Goal: Task Accomplishment & Management: Complete application form

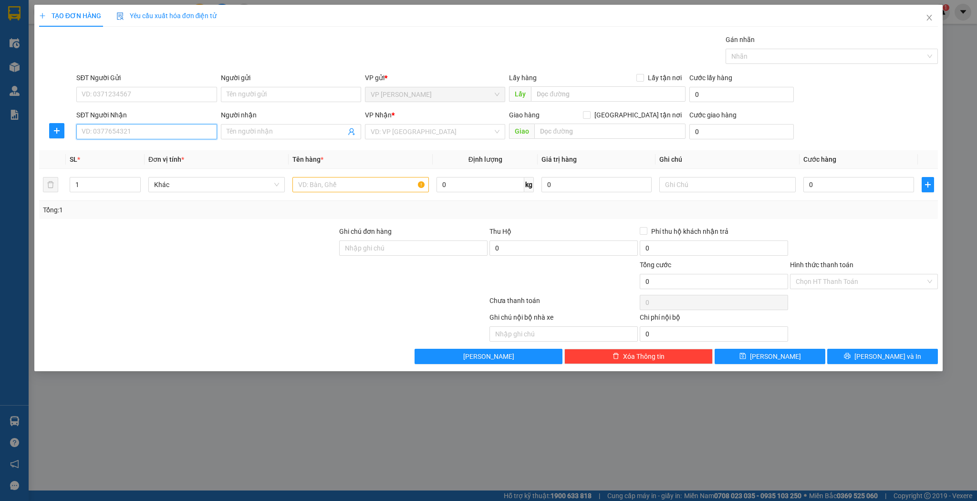
click at [200, 132] on input "SĐT Người Nhận" at bounding box center [146, 131] width 140 height 15
type input "0943320629"
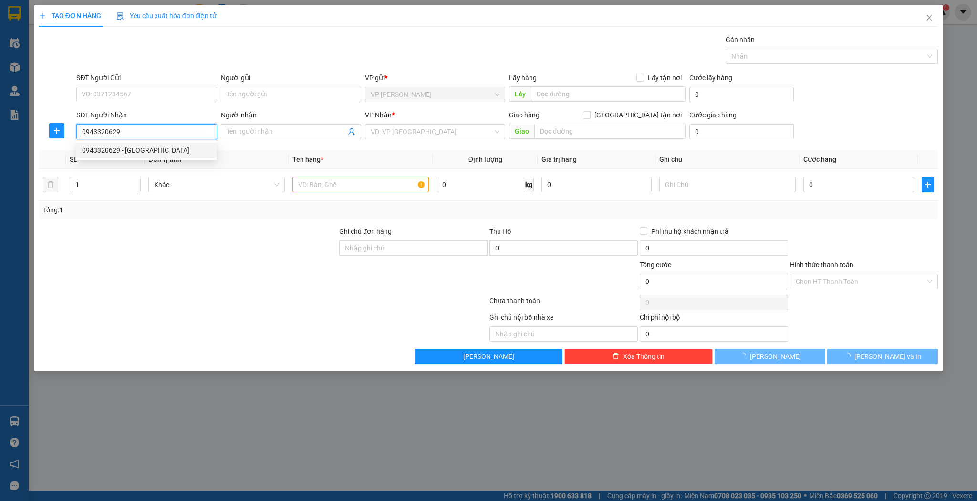
type input "sơn nguyên"
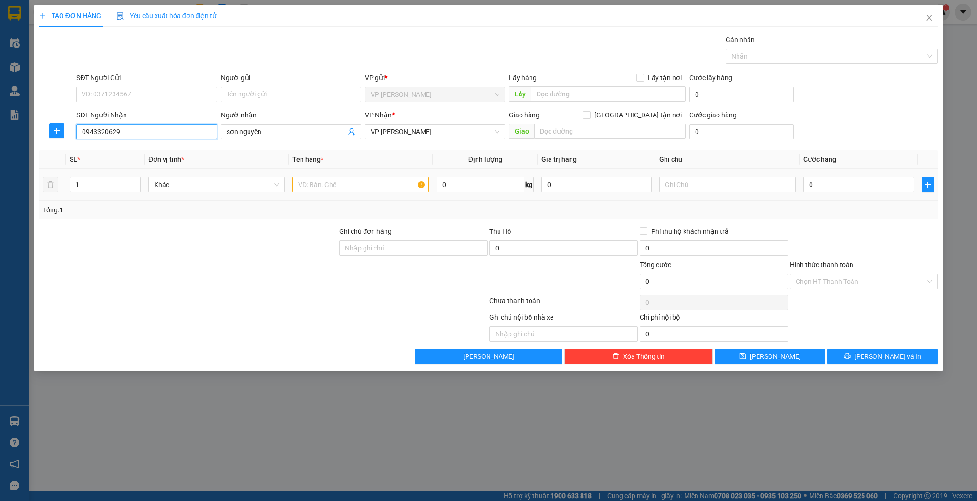
type input "0943320629"
click at [333, 187] on input "text" at bounding box center [360, 184] width 136 height 15
type input "bọc"
click at [844, 187] on input "0" at bounding box center [858, 184] width 110 height 15
type input "3"
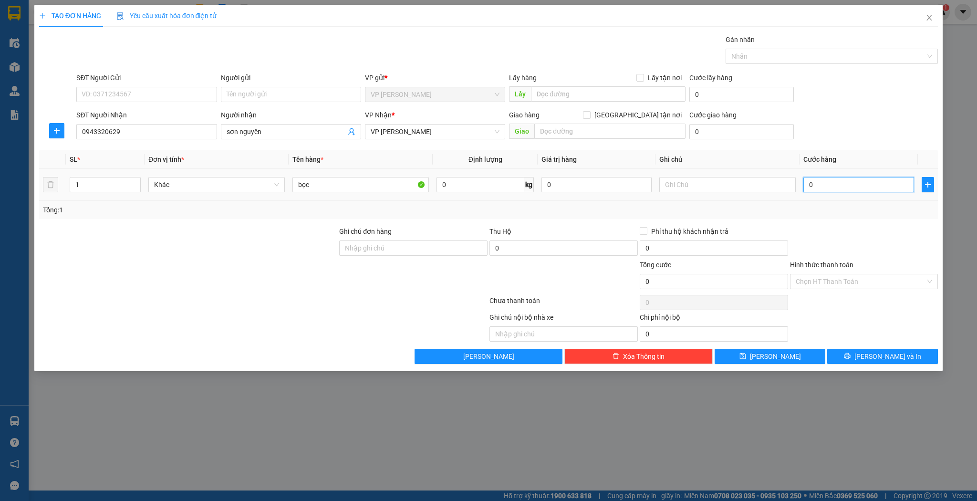
type input "3"
type input "30"
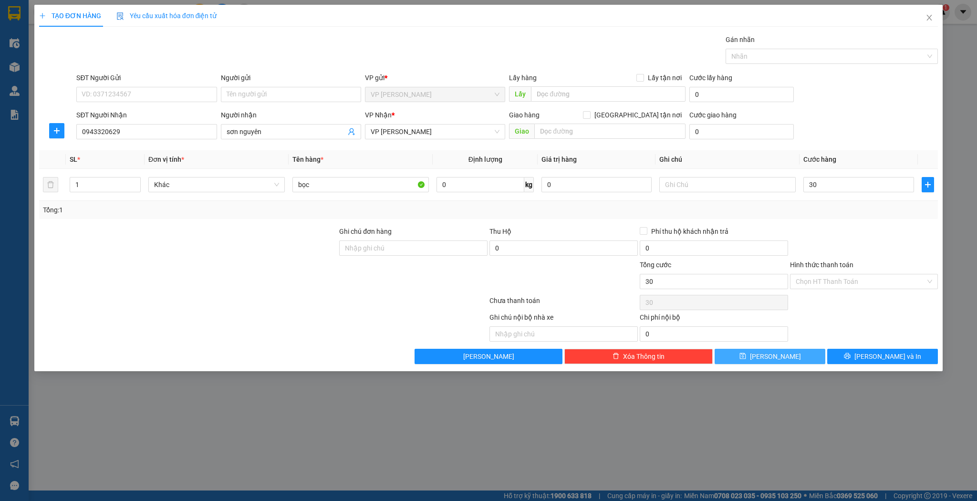
type input "30.000"
click at [752, 353] on button "[PERSON_NAME]" at bounding box center [770, 356] width 111 height 15
type input "0"
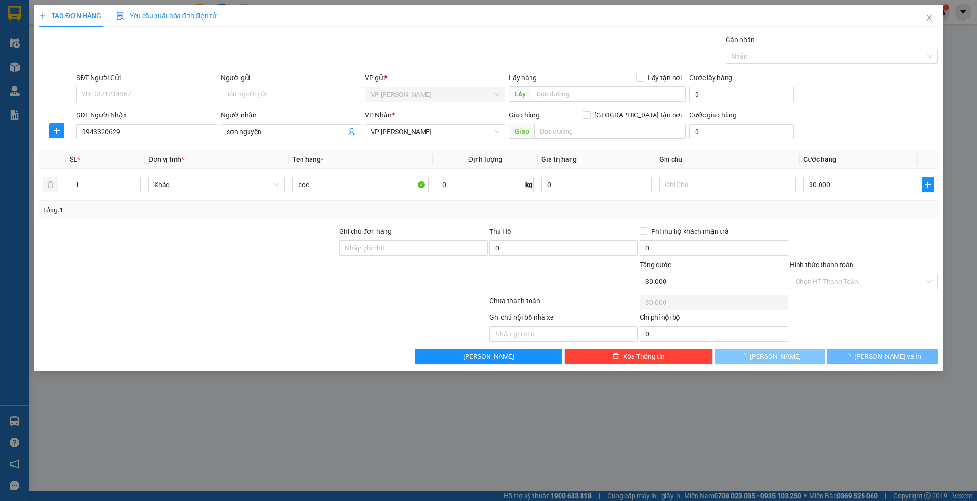
type input "0"
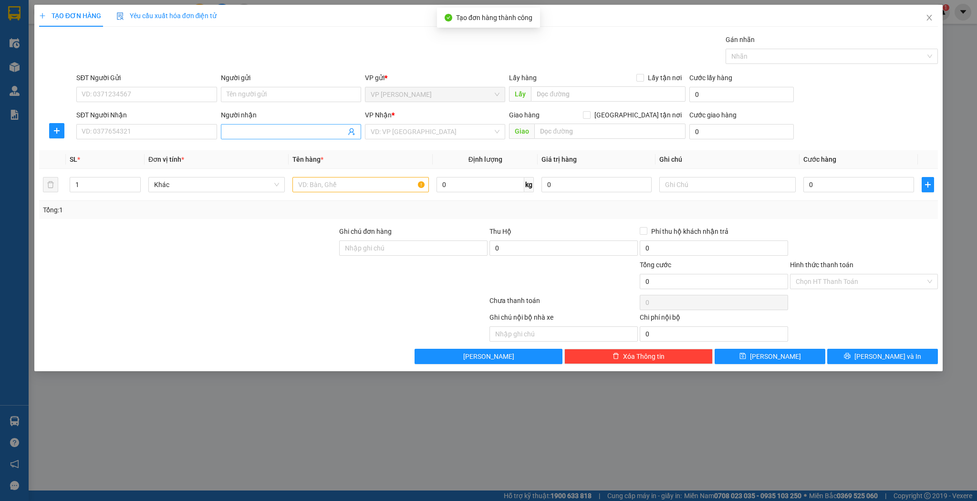
click at [246, 132] on input "Người nhận" at bounding box center [286, 131] width 119 height 10
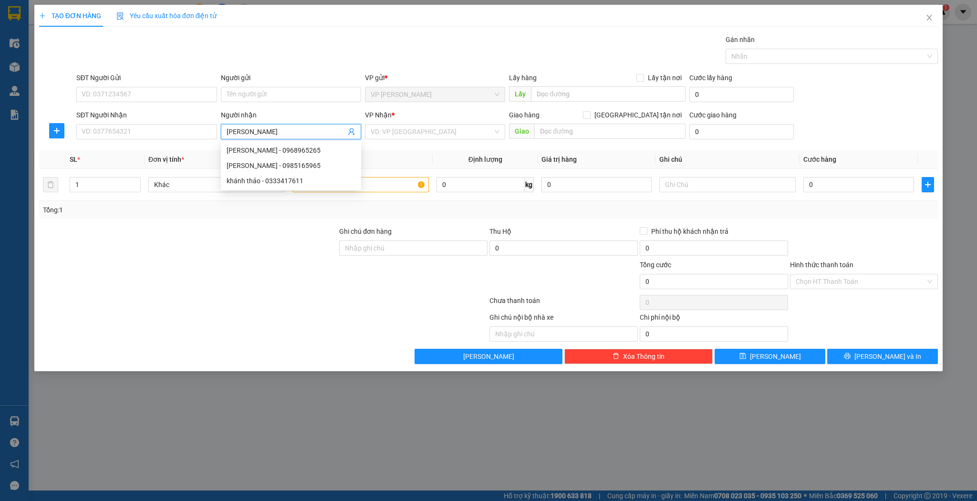
type input "[PERSON_NAME]"
click at [294, 151] on div "khánh hiền - 0917137776" at bounding box center [291, 150] width 129 height 10
type input "0917137776"
type input "[PERSON_NAME]"
drag, startPoint x: 338, startPoint y: 197, endPoint x: 338, endPoint y: 190, distance: 7.2
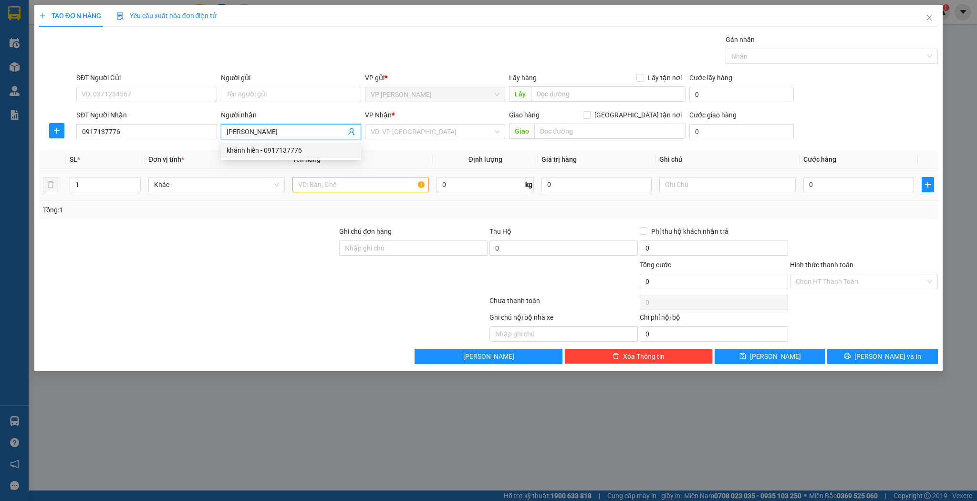
click at [338, 195] on td at bounding box center [361, 185] width 144 height 32
click at [338, 190] on input "text" at bounding box center [360, 184] width 136 height 15
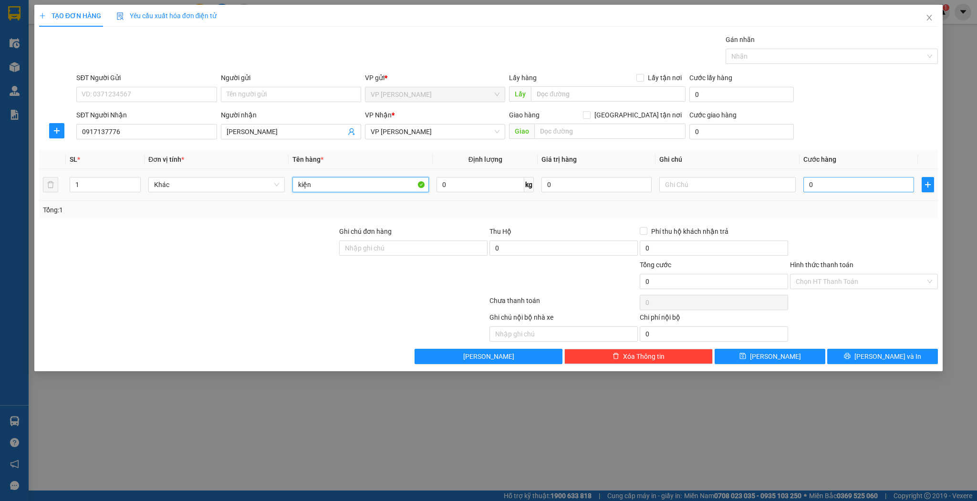
type input "kiện"
click at [861, 185] on input "0" at bounding box center [858, 184] width 110 height 15
type input "3"
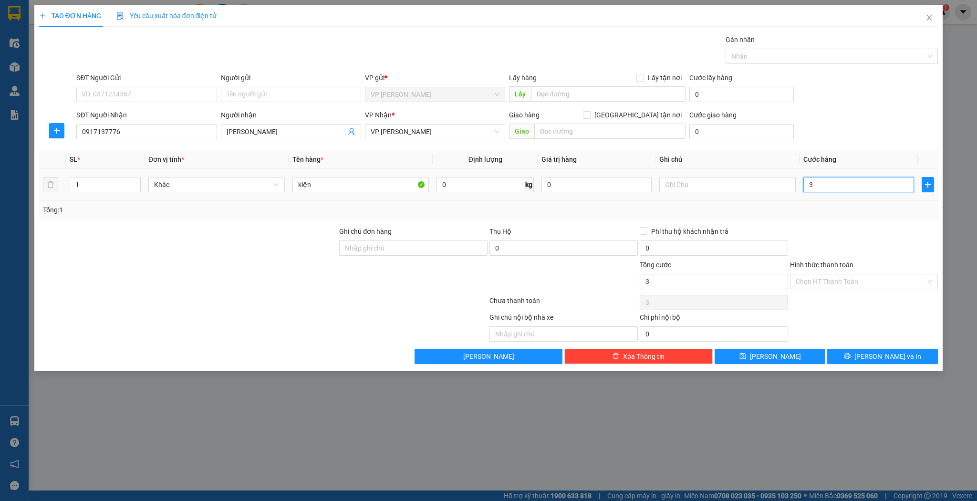
type input "30"
type input "30.000"
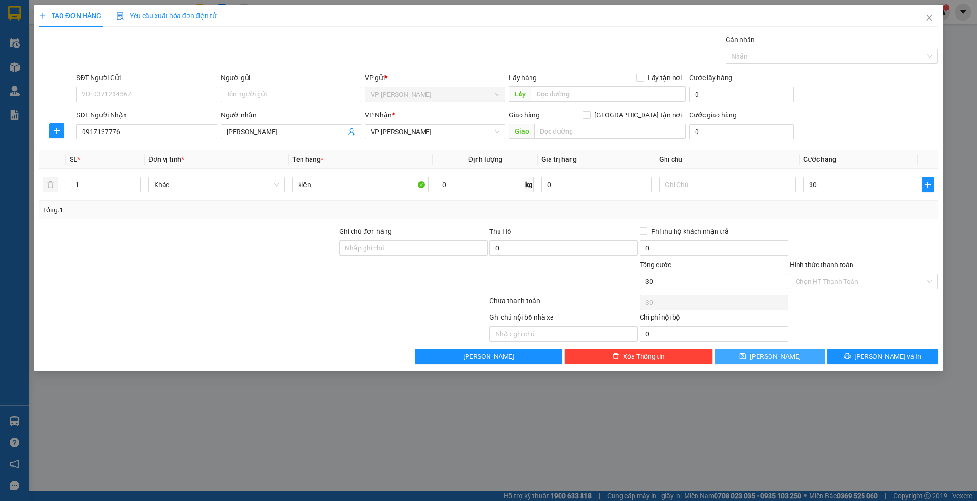
type input "30.000"
click at [746, 354] on icon "save" at bounding box center [743, 356] width 7 height 7
type input "0"
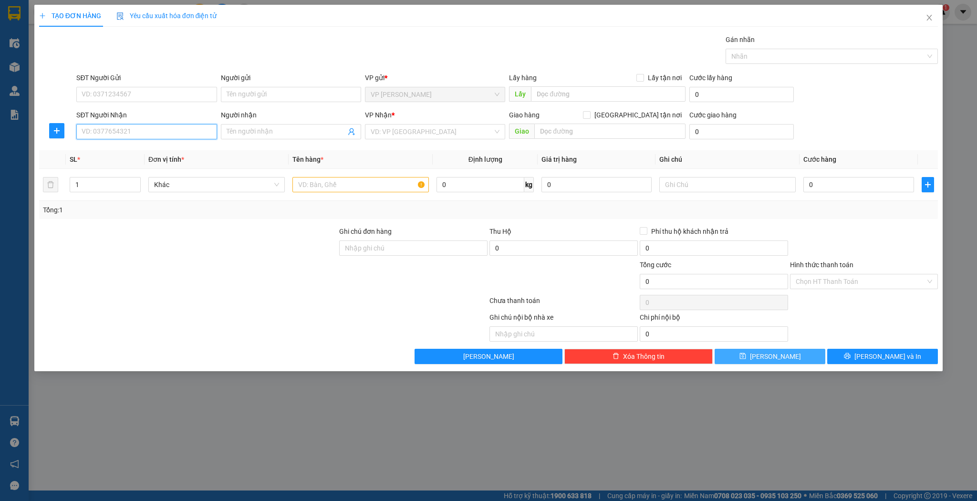
drag, startPoint x: 152, startPoint y: 136, endPoint x: 156, endPoint y: 132, distance: 6.1
click at [155, 133] on input "SĐT Người Nhận" at bounding box center [146, 131] width 140 height 15
type input "2012"
click at [174, 123] on div "SĐT Người Nhận" at bounding box center [146, 117] width 140 height 14
click at [261, 130] on input "Người nhận" at bounding box center [286, 131] width 119 height 10
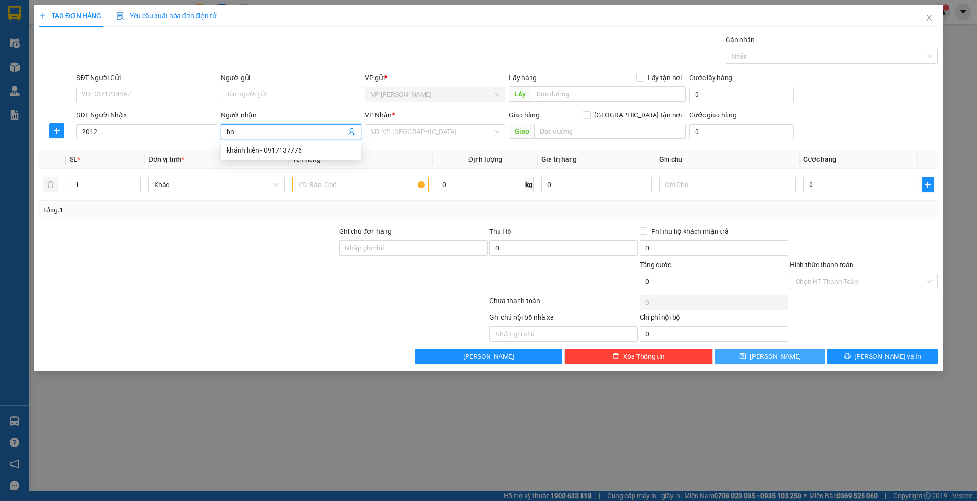
type input "b"
type input "nga minh"
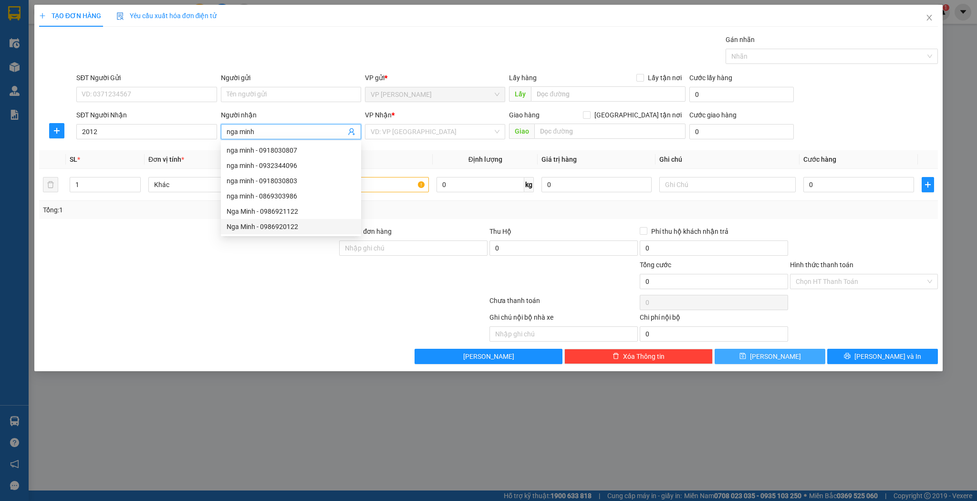
click at [309, 231] on div "Nga Minh - 0986920122" at bounding box center [291, 226] width 129 height 10
type input "0986920122"
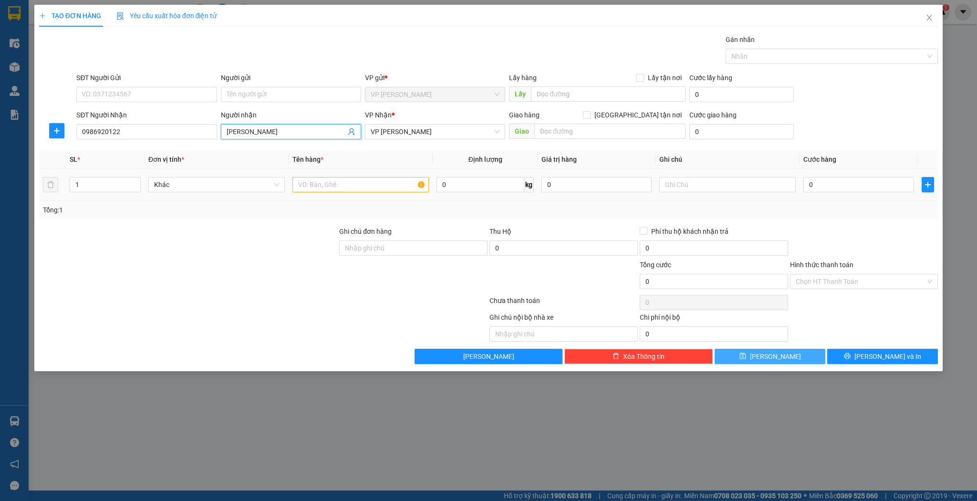
type input "[PERSON_NAME]"
click at [328, 189] on input "text" at bounding box center [360, 184] width 136 height 15
type input "hộp"
click at [822, 186] on input "0" at bounding box center [858, 184] width 110 height 15
type input "3"
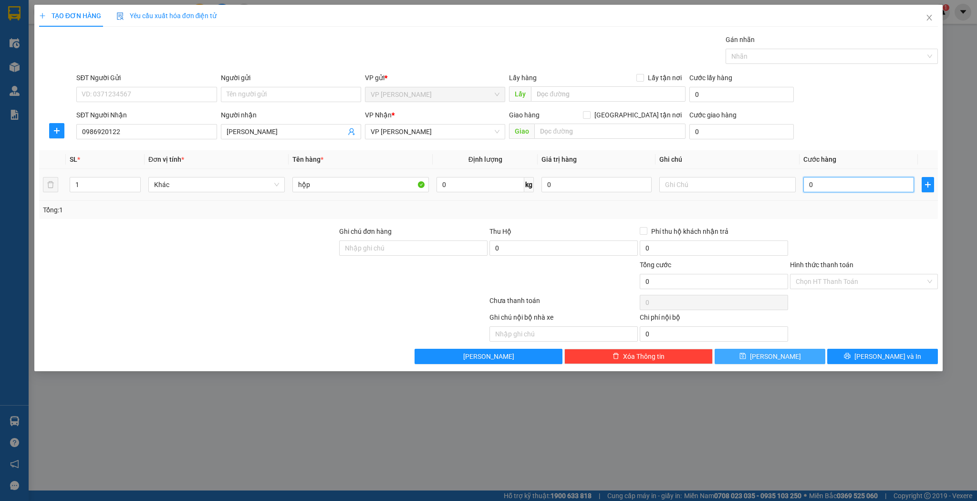
type input "3"
type input "30"
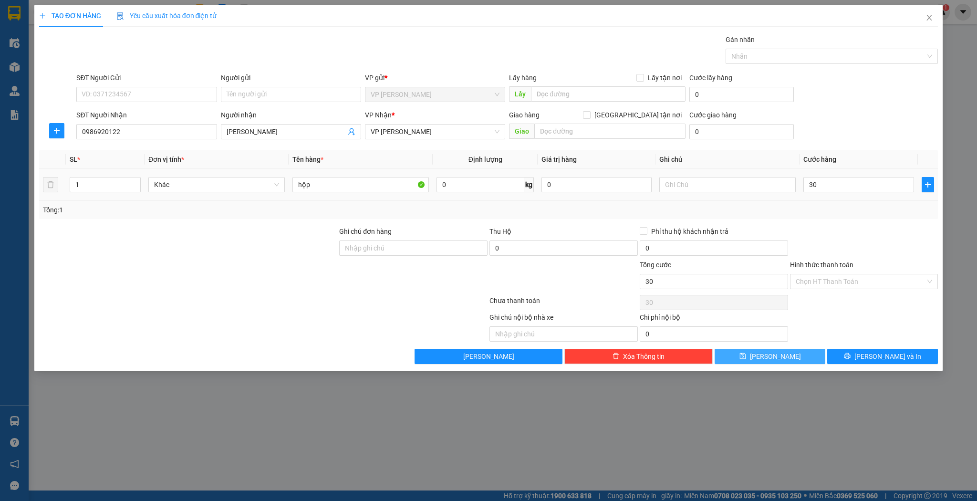
type input "30.000"
click at [354, 201] on div "Tổng: 1" at bounding box center [488, 210] width 899 height 18
click at [356, 190] on input "hộp" at bounding box center [360, 184] width 136 height 15
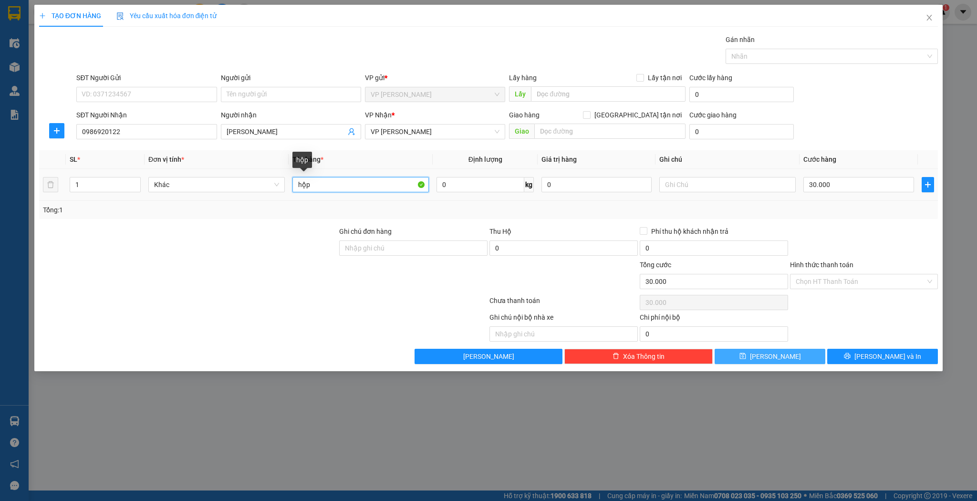
click at [356, 190] on input "hộp" at bounding box center [360, 184] width 136 height 15
type input "kiện"
click at [761, 352] on button "[PERSON_NAME]" at bounding box center [770, 356] width 111 height 15
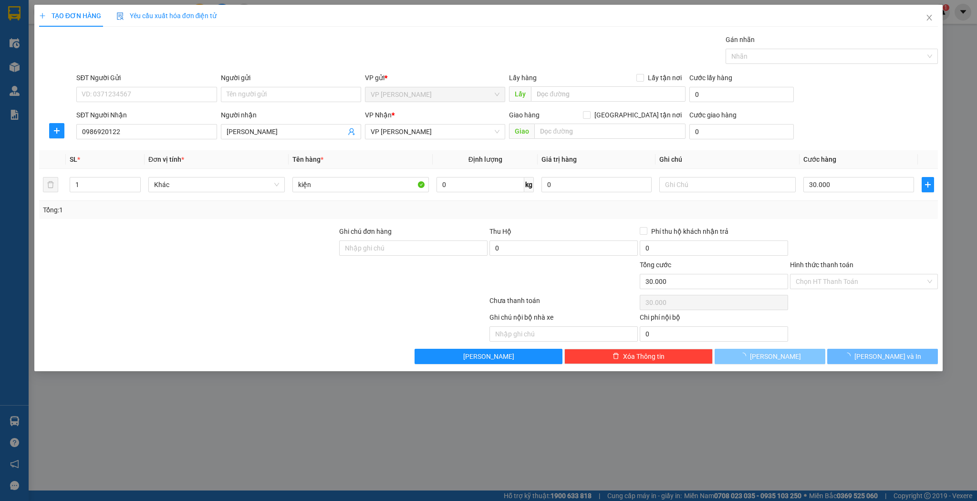
type input "0"
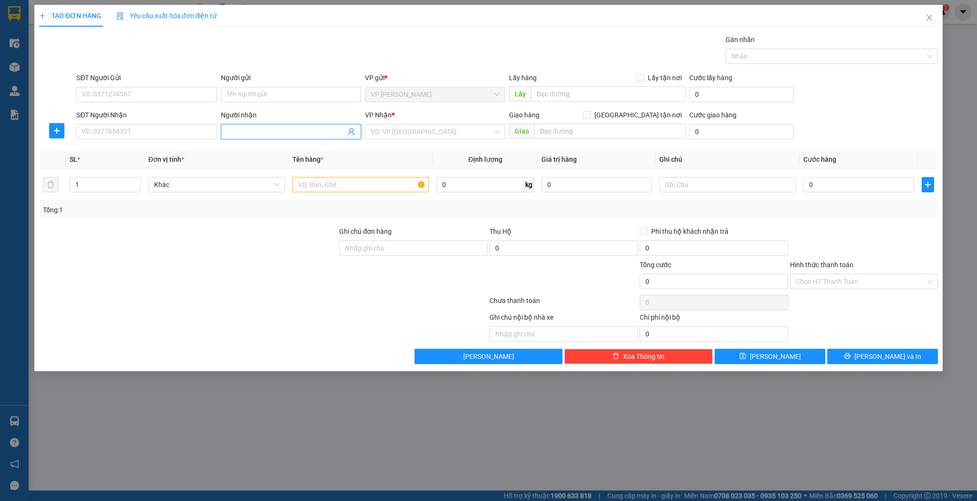
click at [301, 127] on input "Người nhận" at bounding box center [286, 131] width 119 height 10
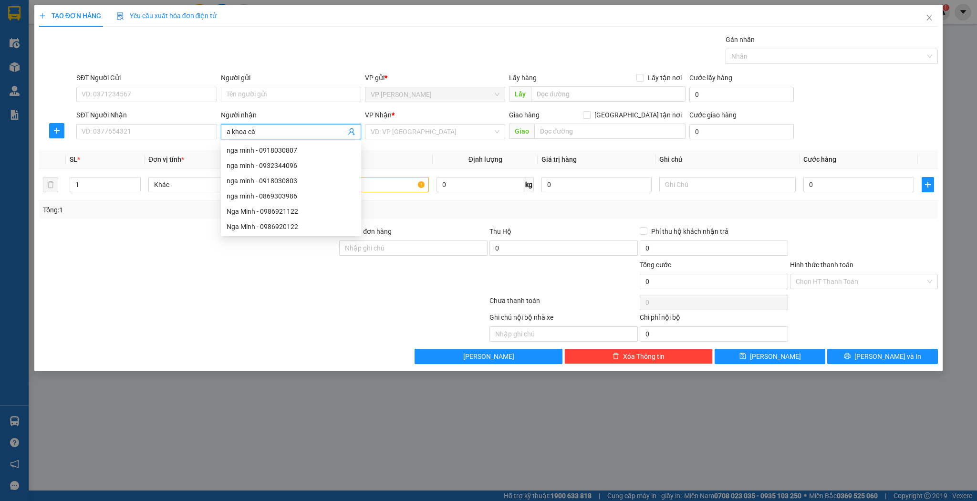
type input "a khoa cày"
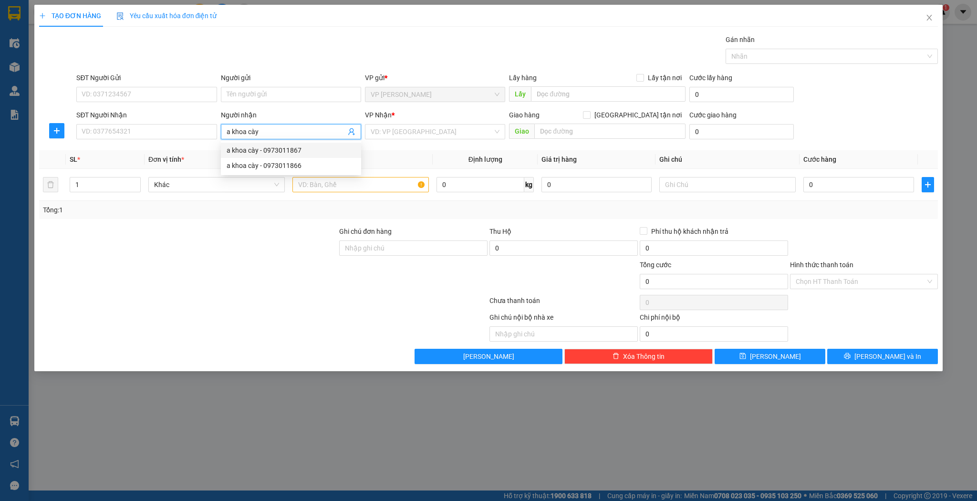
click at [301, 168] on div "a khoa cày - 0973011866" at bounding box center [291, 165] width 129 height 10
type input "0973011866"
type input "a khoa cày"
click at [87, 177] on input "1" at bounding box center [105, 184] width 70 height 14
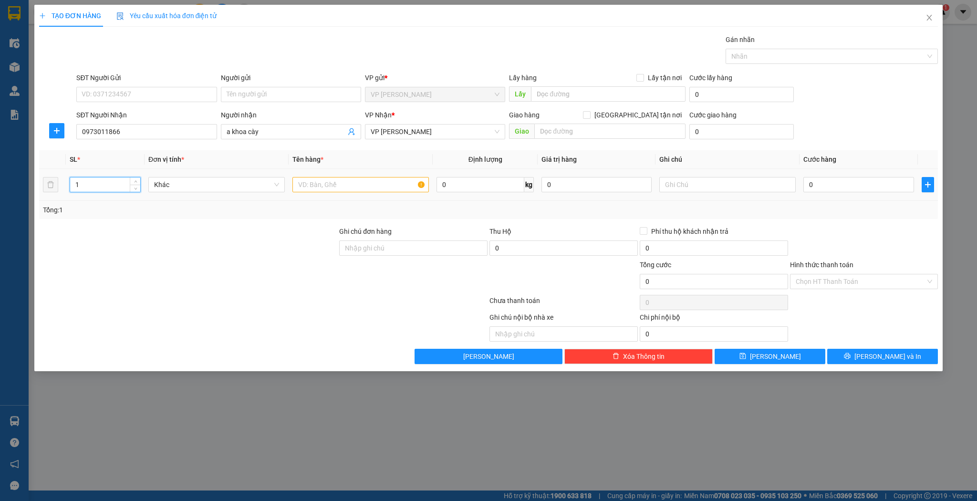
click at [88, 178] on input "1" at bounding box center [105, 184] width 70 height 14
click at [87, 177] on input "180" at bounding box center [105, 184] width 70 height 14
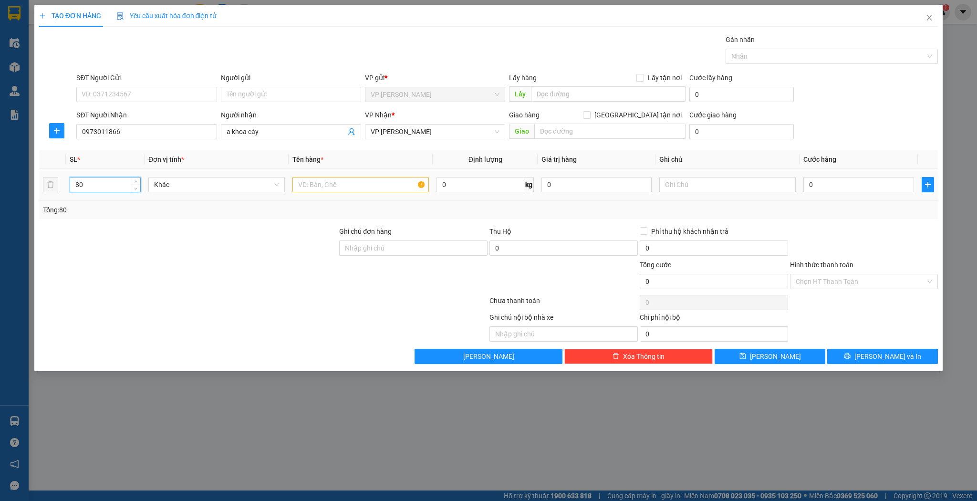
type input "80"
type input "79 kiện bỉm 1 kiện quà"
click at [786, 359] on button "[PERSON_NAME]" at bounding box center [770, 356] width 111 height 15
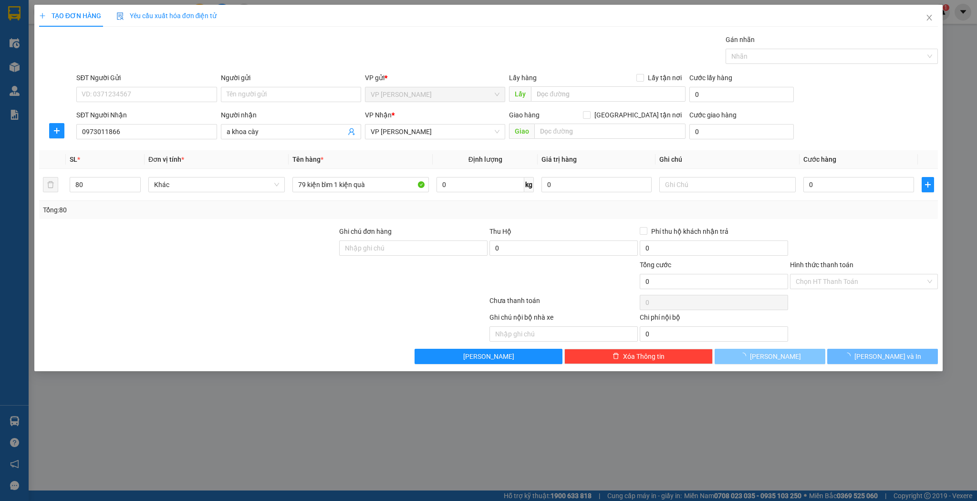
type input "1"
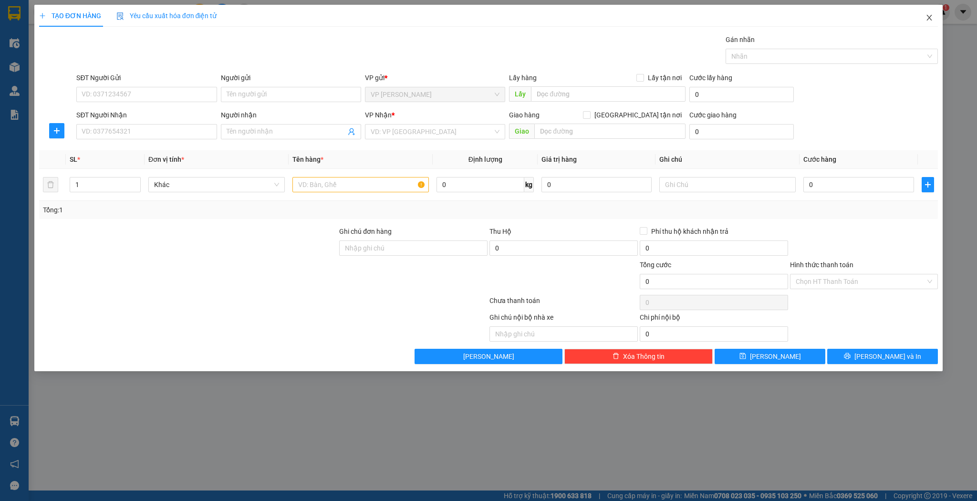
click at [933, 28] on span "Close" at bounding box center [929, 18] width 27 height 27
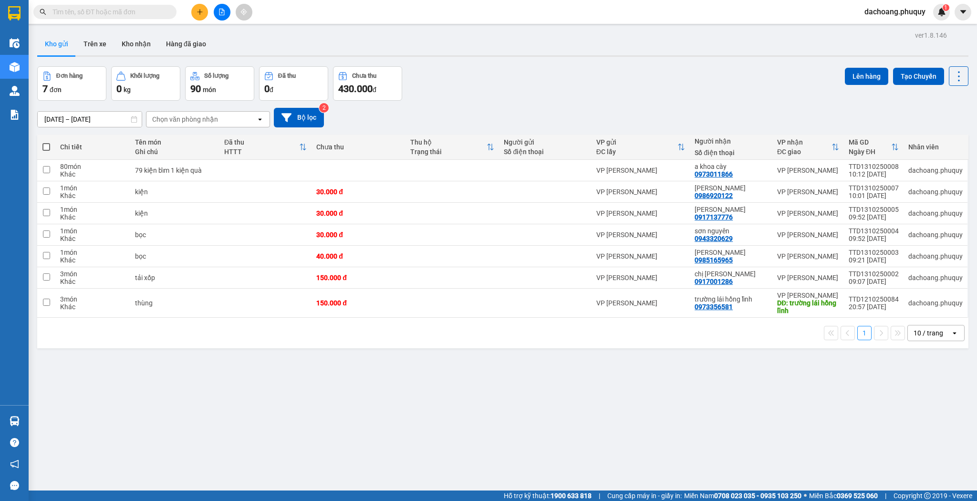
click at [198, 10] on icon "plus" at bounding box center [200, 12] width 7 height 7
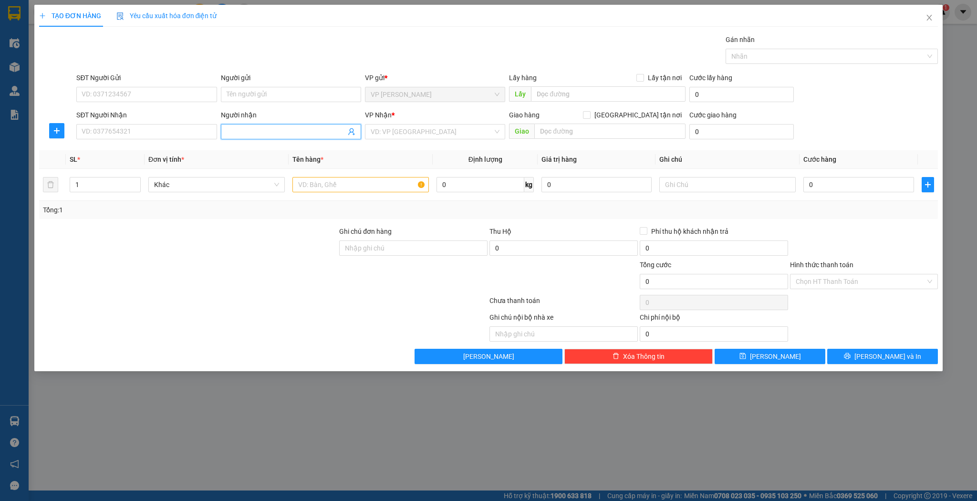
click at [256, 130] on input "Người nhận" at bounding box center [286, 131] width 119 height 10
type input "rèm hưng thịnh"
drag, startPoint x: 248, startPoint y: 154, endPoint x: 111, endPoint y: 178, distance: 138.6
click at [247, 154] on div "rèm [PERSON_NAME] - 0904933099" at bounding box center [291, 150] width 129 height 10
type input "0904933099"
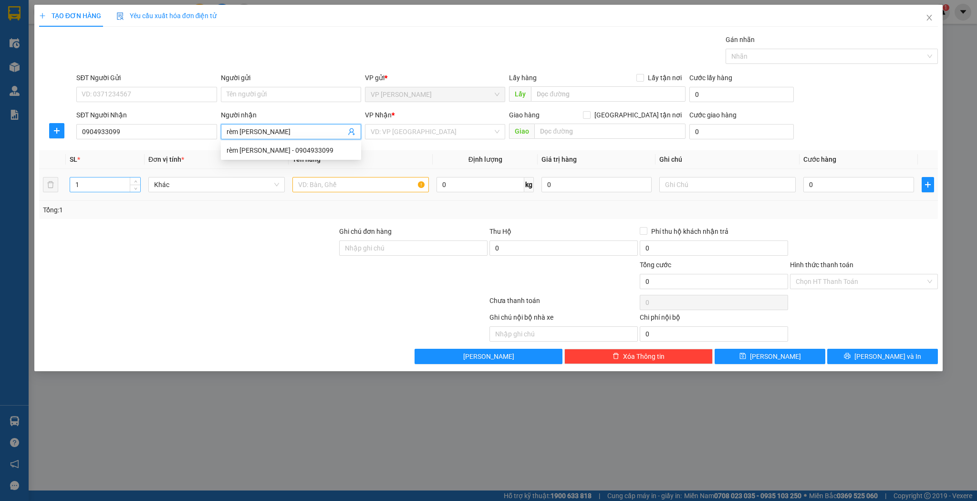
type input "rèm [PERSON_NAME]"
click at [109, 178] on input "1" at bounding box center [105, 184] width 70 height 14
type input "3"
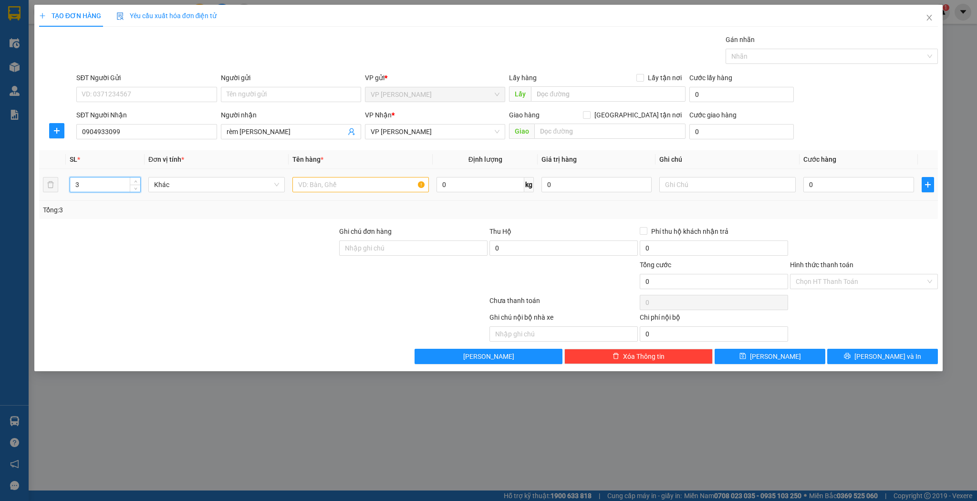
click at [315, 175] on div at bounding box center [360, 184] width 136 height 19
click at [320, 179] on input "text" at bounding box center [360, 184] width 136 height 15
click at [344, 187] on input "bó rèm" at bounding box center [360, 184] width 136 height 15
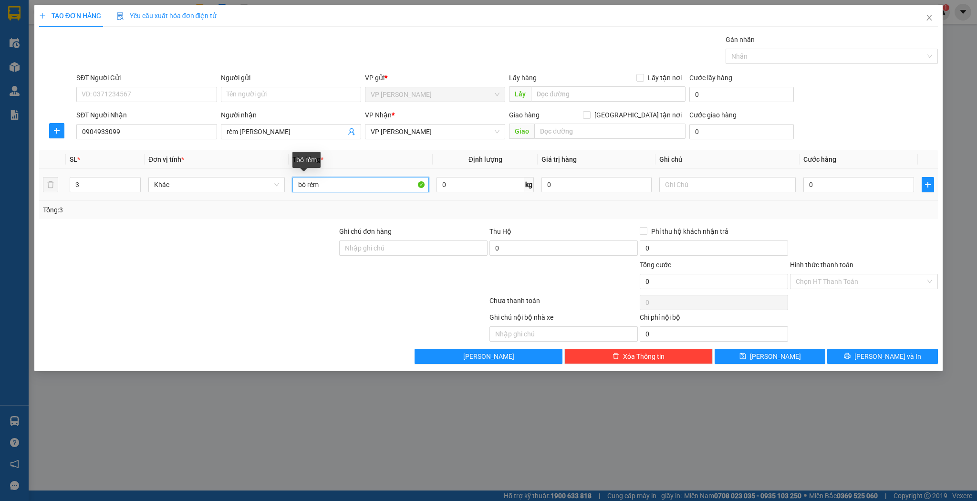
click at [344, 187] on input "bó rèm" at bounding box center [360, 184] width 136 height 15
click at [368, 180] on input "bó rèm" at bounding box center [360, 184] width 136 height 15
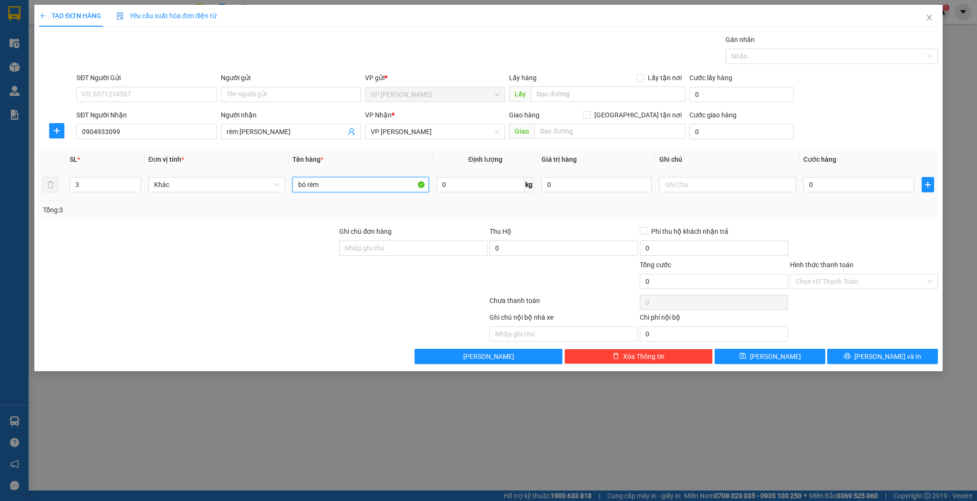
click at [368, 180] on input "bó rèm" at bounding box center [360, 184] width 136 height 15
type input "hộp rèm"
click at [863, 186] on input "0" at bounding box center [858, 184] width 110 height 15
type input "1"
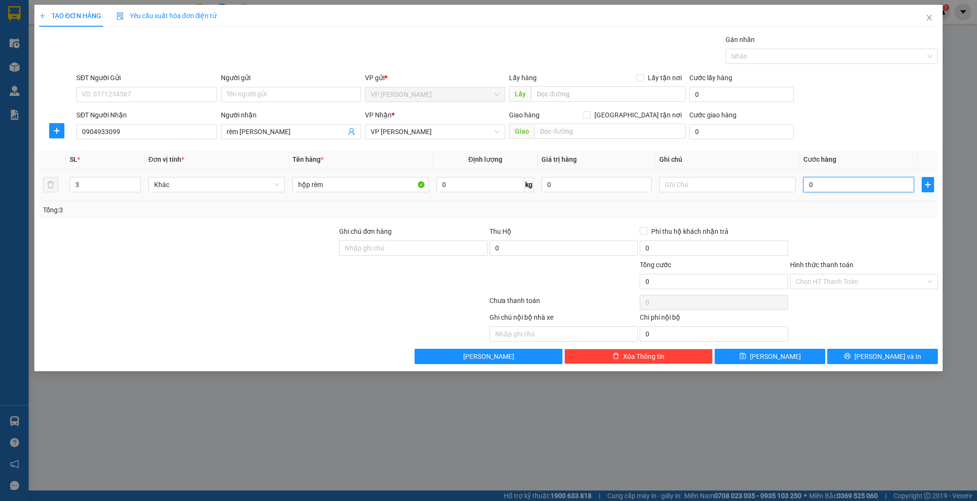
type input "1"
type input "15"
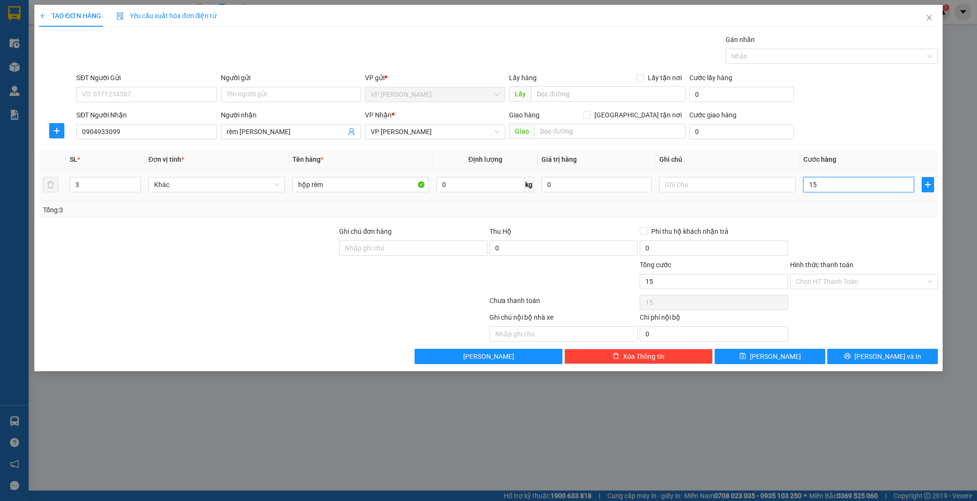
type input "150"
type input "150.000"
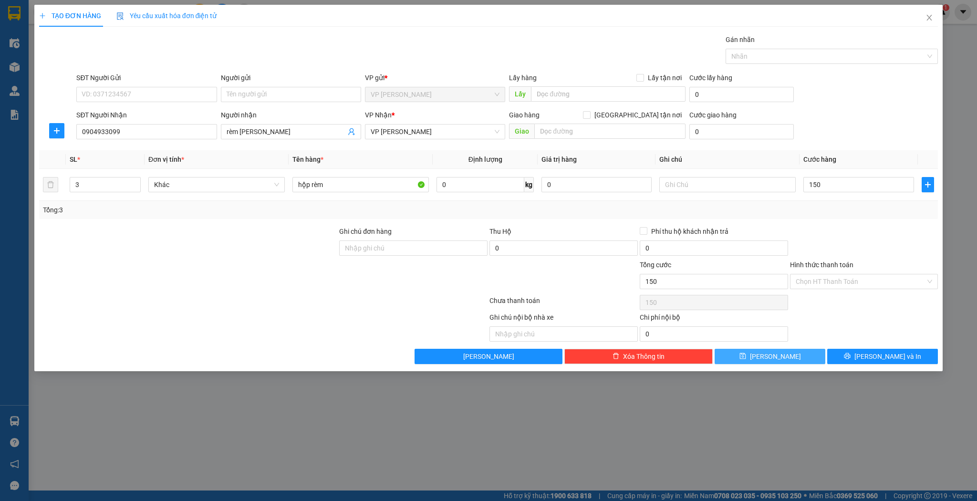
type input "150.000"
click at [748, 353] on button "[PERSON_NAME]" at bounding box center [770, 356] width 111 height 15
type input "1"
type input "0"
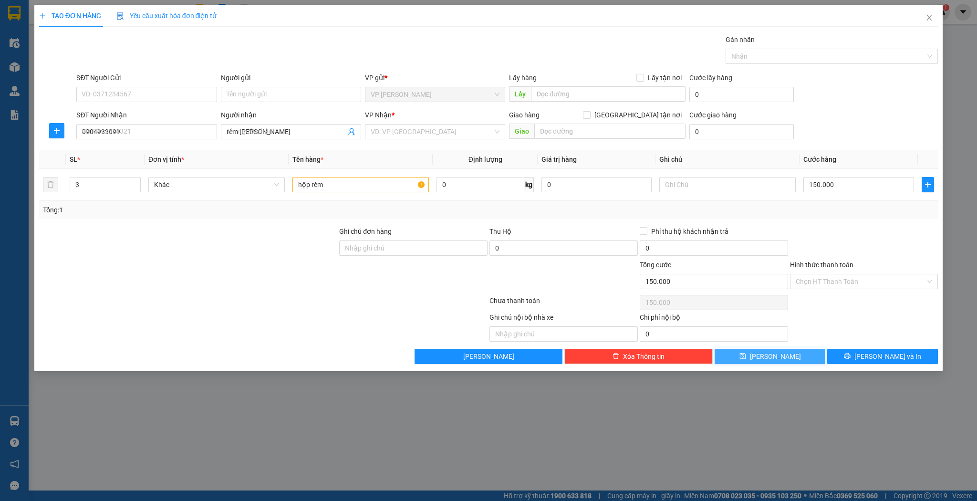
type input "0"
